Goal: Contribute content

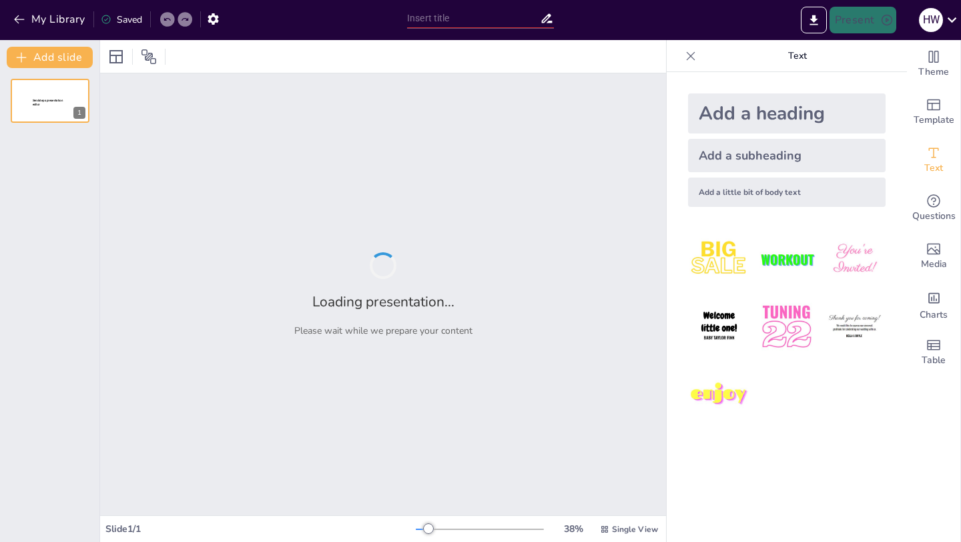
type input "Optimalisasi Digital Marketing: Meningkatkan Kesadaran Stunting di Muaro [GEOGR…"
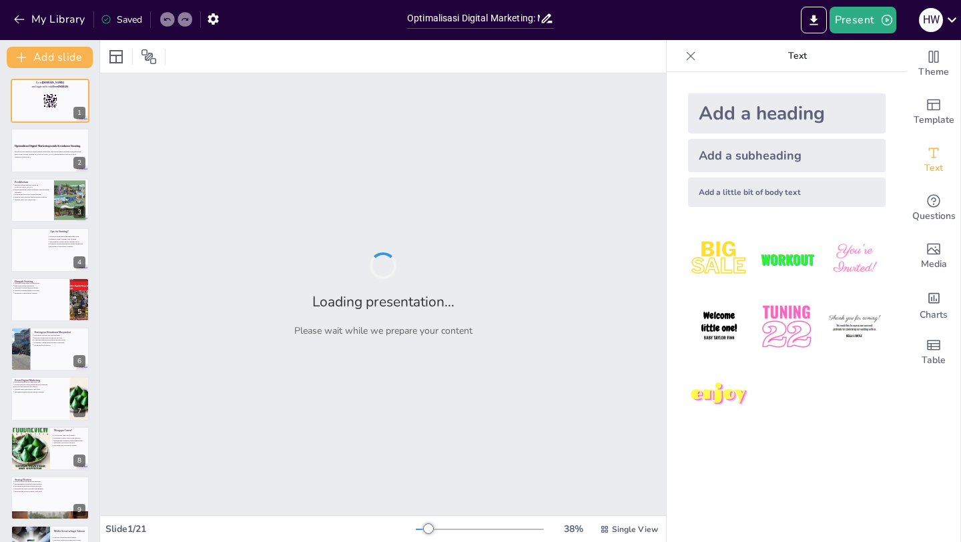
checkbox input "true"
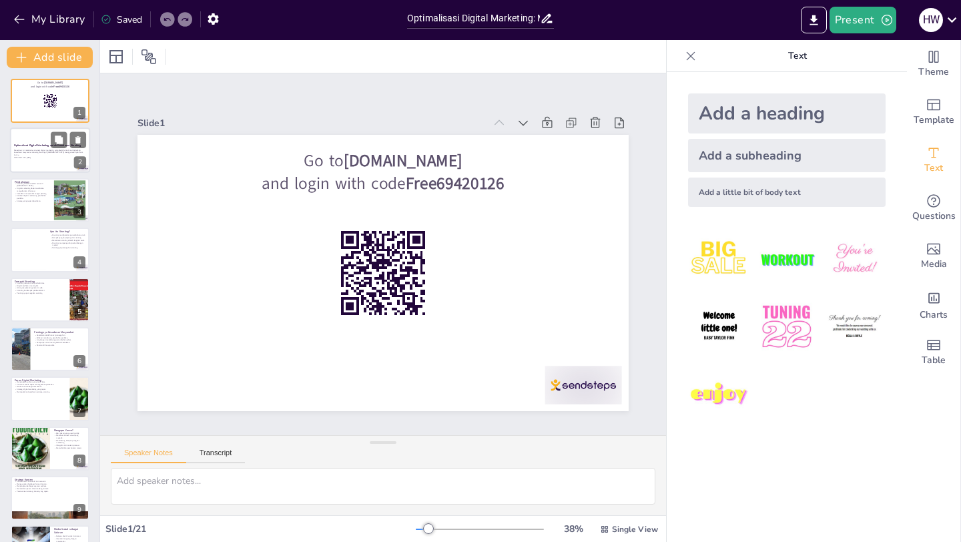
click at [59, 157] on p "Generated with [URL]" at bounding box center [50, 158] width 72 height 3
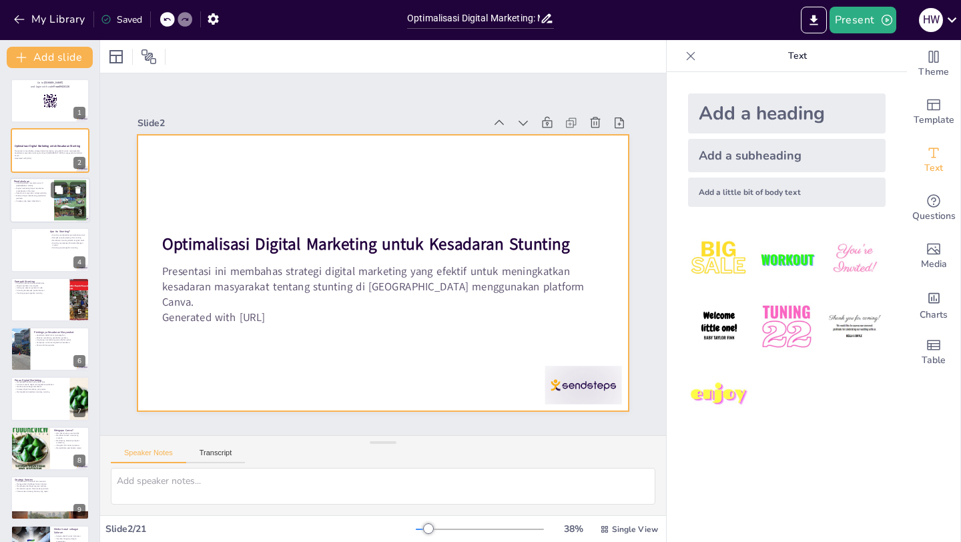
checkbox input "true"
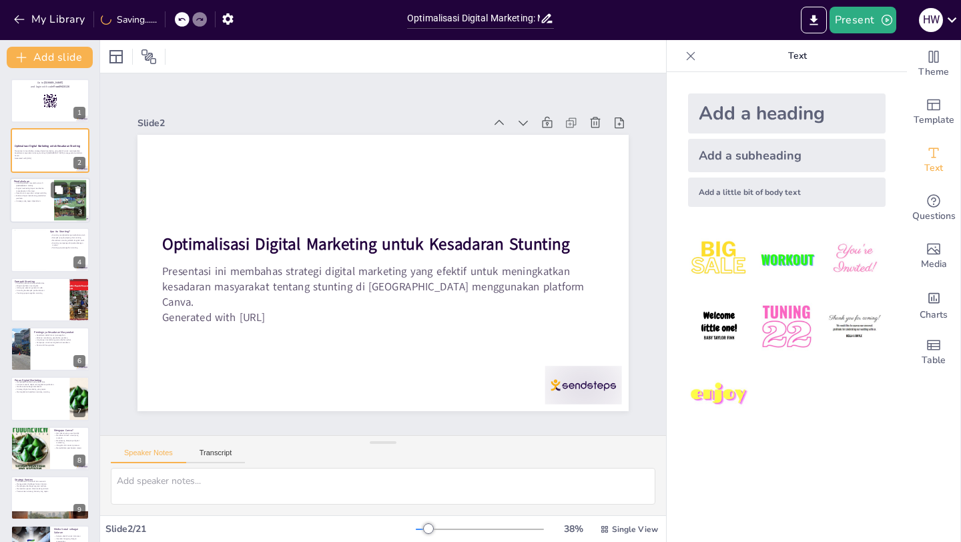
click at [38, 207] on div at bounding box center [50, 200] width 80 height 45
type textarea "Stunting merupakan masalah gizi serius yang mempengaruhi banyak anak di [GEOGRA…"
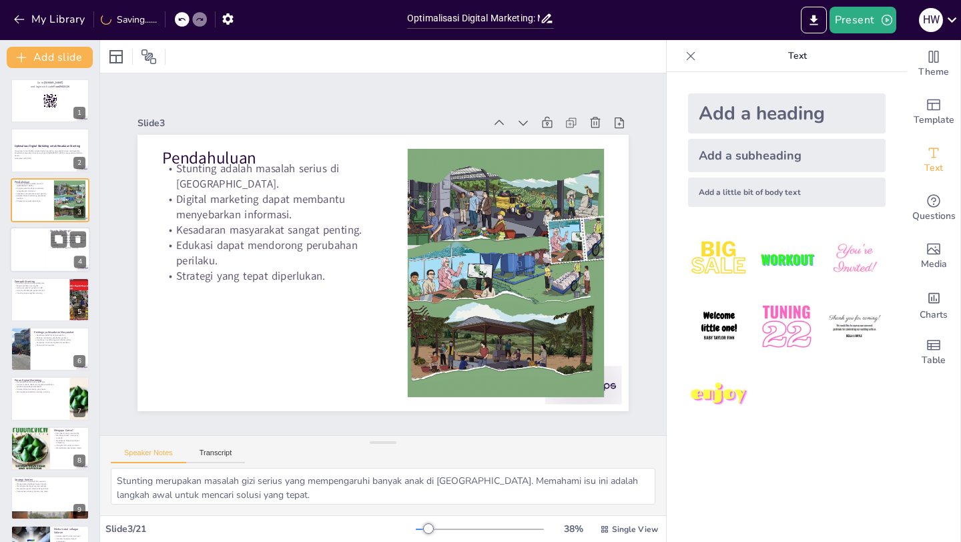
checkbox input "true"
click at [39, 243] on div at bounding box center [30, 250] width 32 height 41
type textarea "Pertumbuhan yang terhambat akibat stunting dapat memengaruhi kualitas hidup ana…"
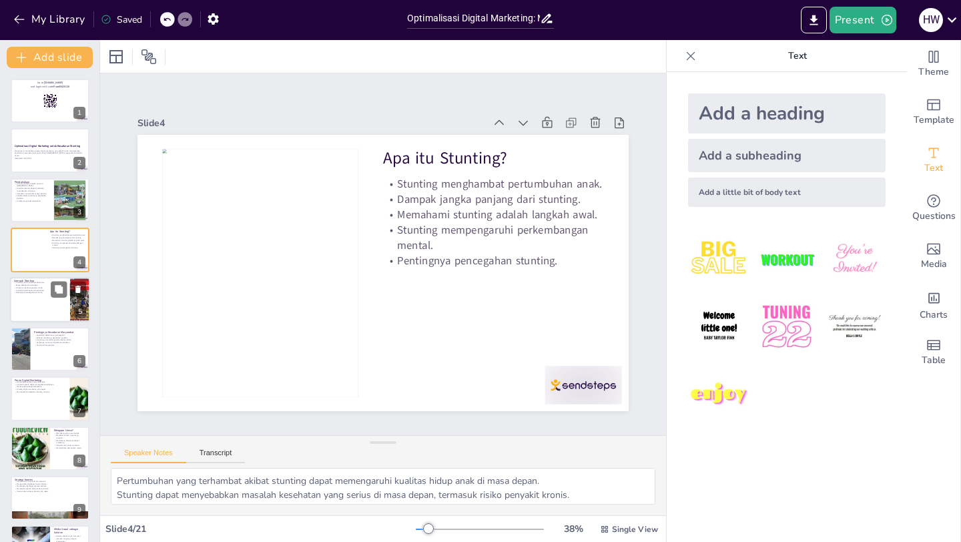
checkbox input "true"
click at [38, 303] on div at bounding box center [50, 299] width 80 height 45
type textarea "Stunting dapat mengurangi kemampuan anak untuk berkontribusi pada masyarakat da…"
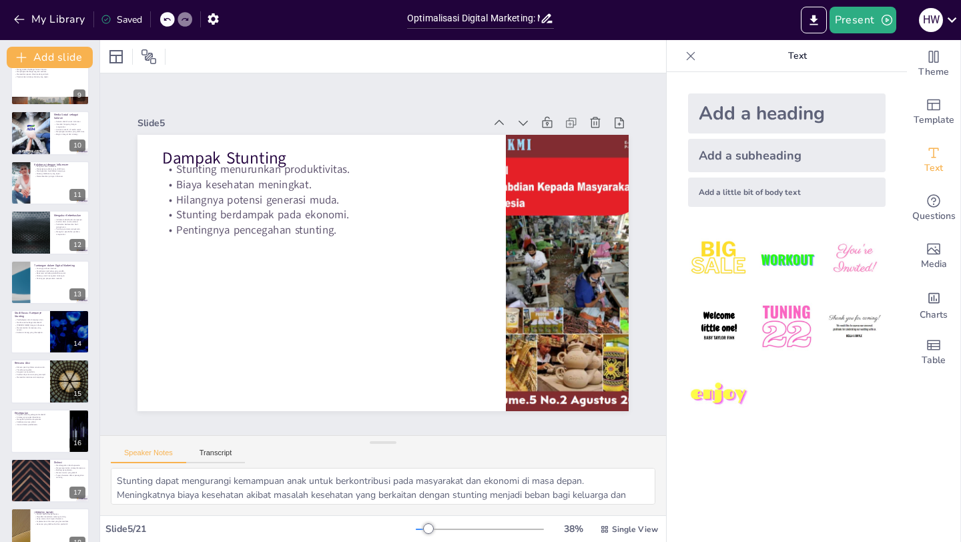
scroll to position [419, 0]
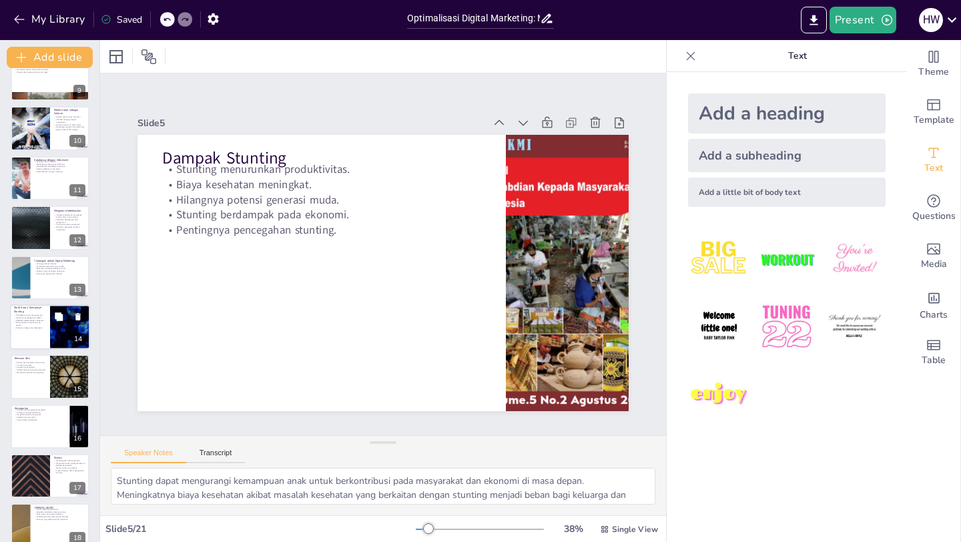
checkbox input "true"
click at [31, 334] on div at bounding box center [50, 326] width 80 height 45
type textarea "Mempelajari kampanye yang berhasil dapat memberikan wawasan untuk strategi yang…"
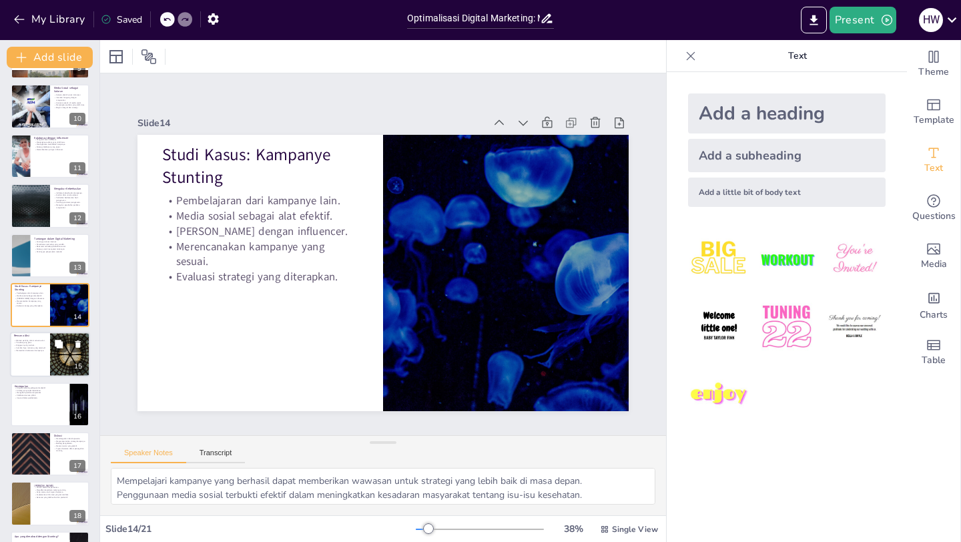
checkbox input "true"
click at [34, 372] on div at bounding box center [50, 355] width 80 height 45
type textarea "Menentukan elemen penting dalam rencana aksi sangat penting untuk keberhasilan …"
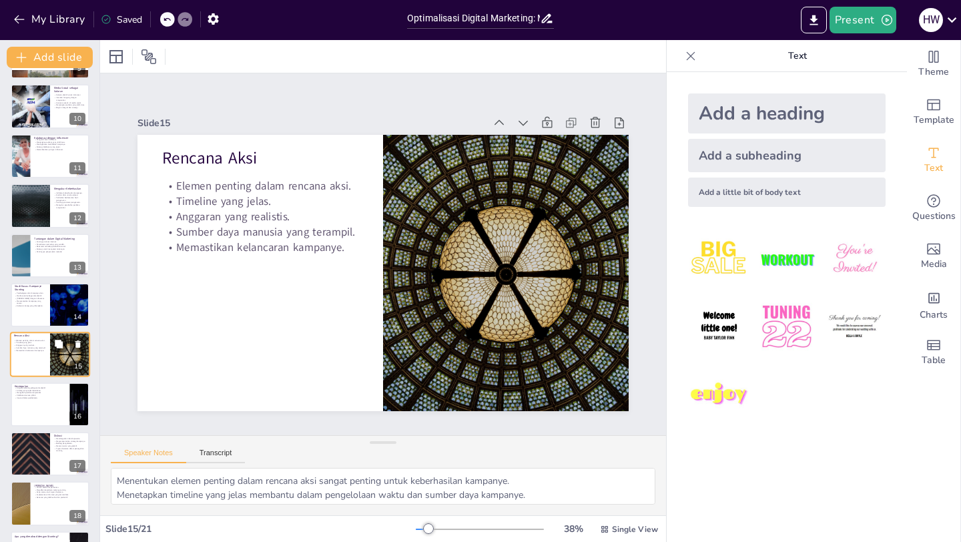
scroll to position [491, 0]
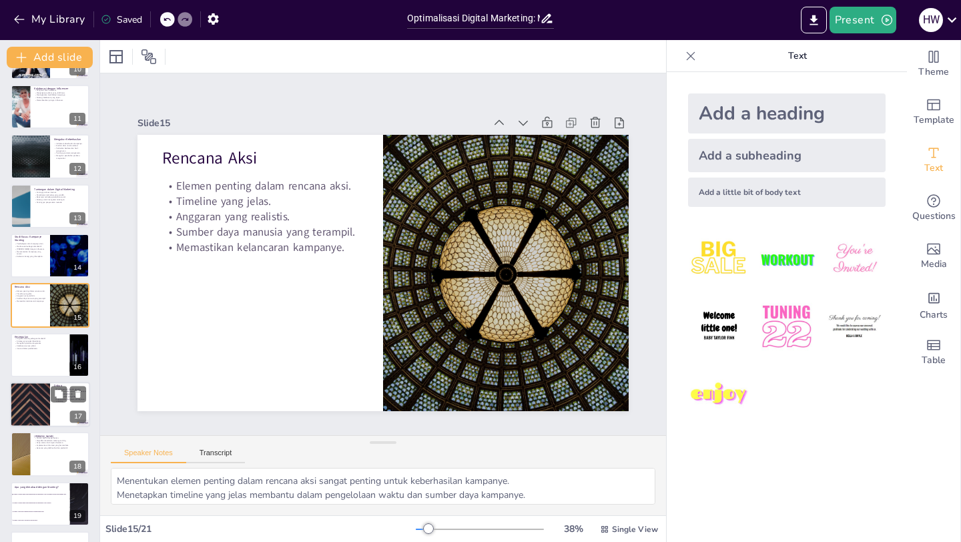
checkbox input "true"
click at [39, 406] on div at bounding box center [30, 404] width 80 height 45
type textarea "Mendengarkan ide-ide dari peserta dapat memberikan perspektif baru dalam pengem…"
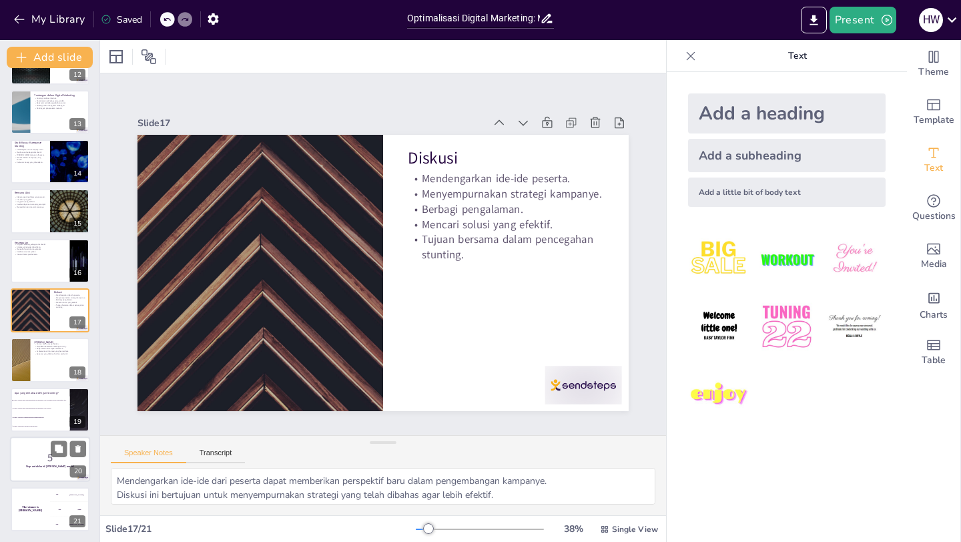
checkbox input "true"
click at [41, 457] on p "5" at bounding box center [50, 458] width 72 height 15
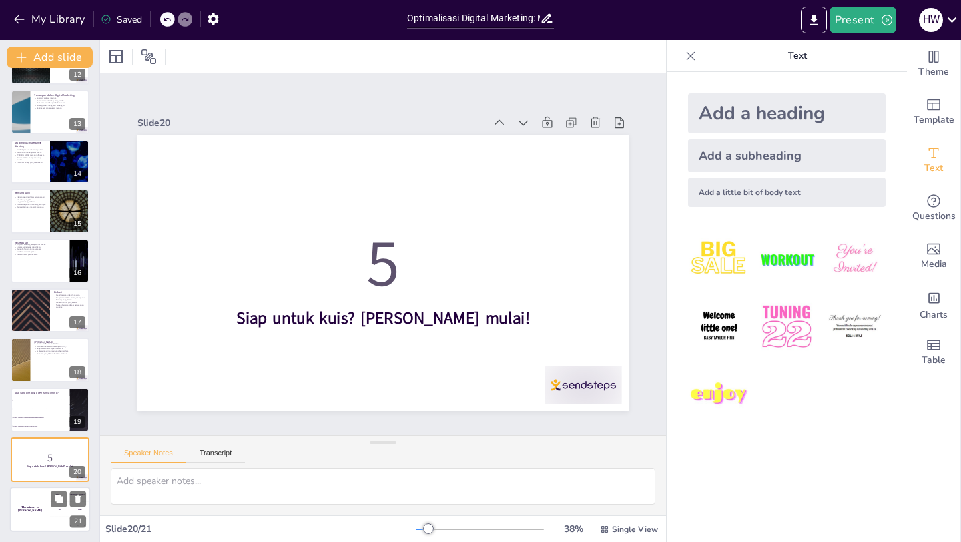
click at [40, 505] on div "The winner is [PERSON_NAME]" at bounding box center [30, 509] width 40 height 45
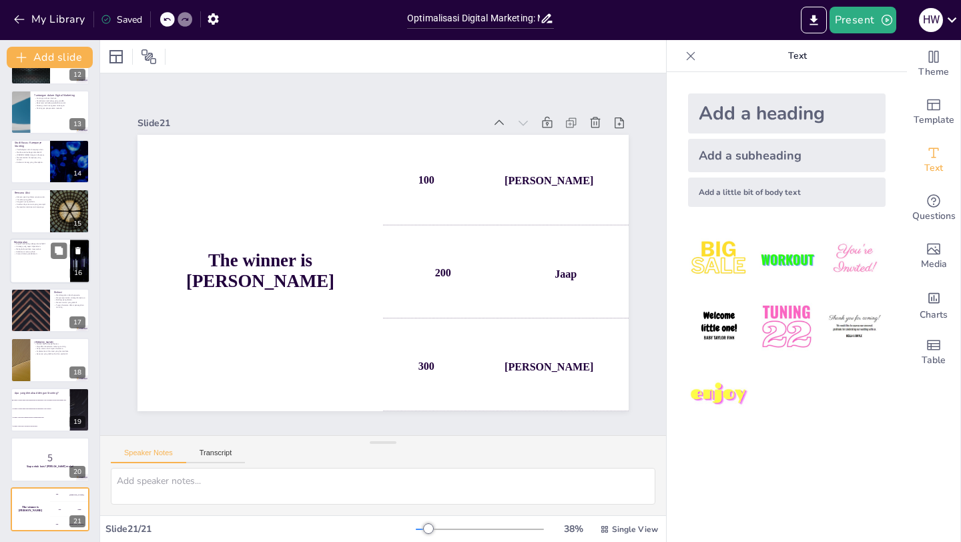
checkbox input "true"
click at [39, 258] on div at bounding box center [50, 260] width 80 height 45
type textarea "Digital marketing terbukti efektif dalam menyampaikan informasi dan meningkatka…"
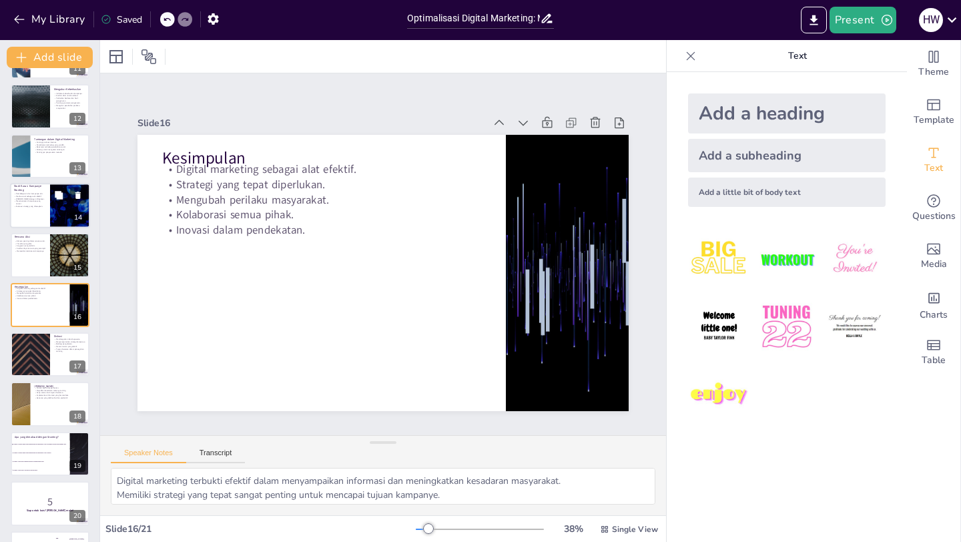
checkbox input "true"
click at [35, 205] on p "Evaluasi strategi yang diterapkan." at bounding box center [30, 206] width 32 height 3
type textarea "Mempelajari kampanye yang berhasil dapat memberikan wawasan untuk strategi yang…"
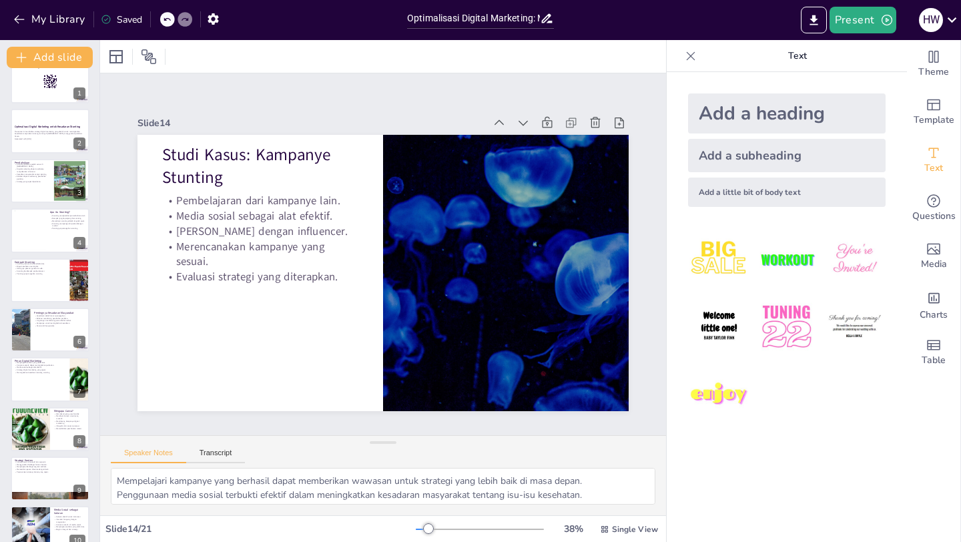
scroll to position [0, 0]
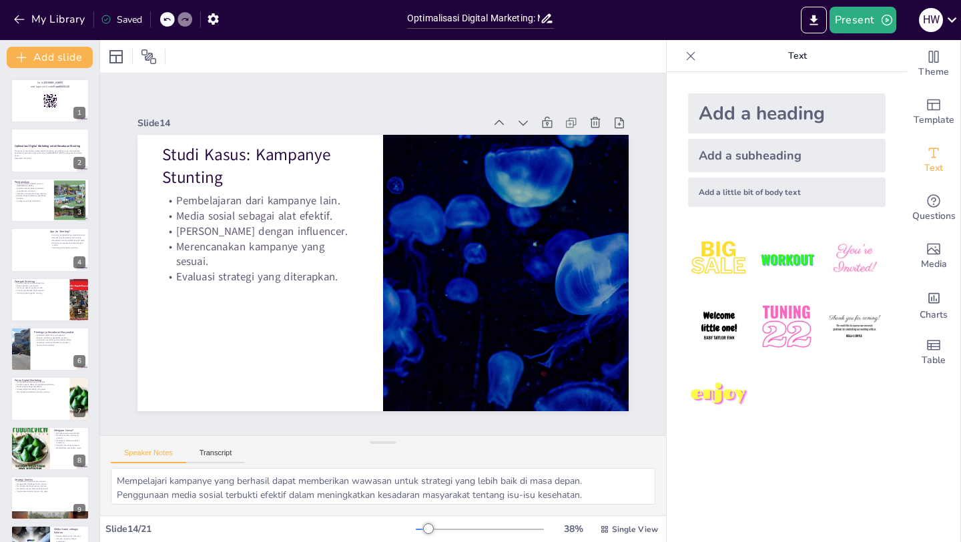
checkbox input "true"
